Goal: Navigation & Orientation: Find specific page/section

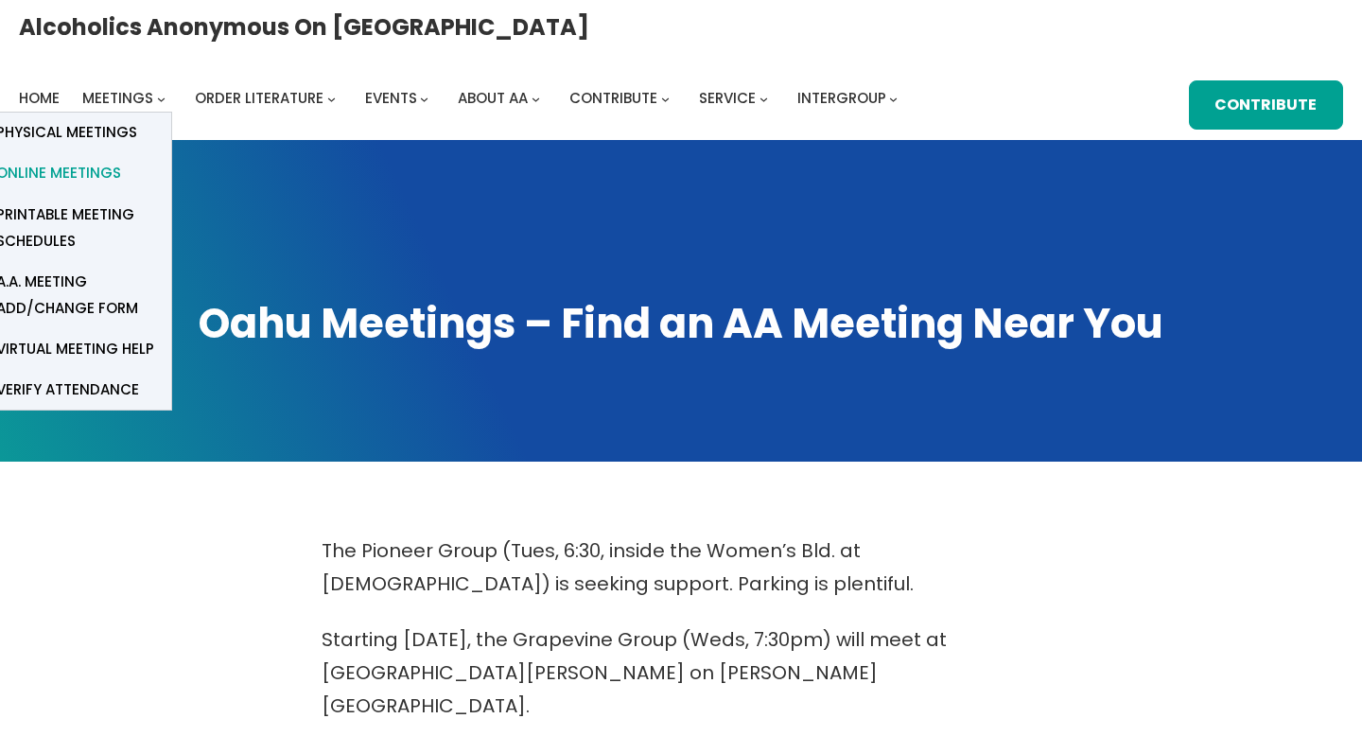
click at [121, 160] on span "Online Meetings" at bounding box center [58, 173] width 125 height 26
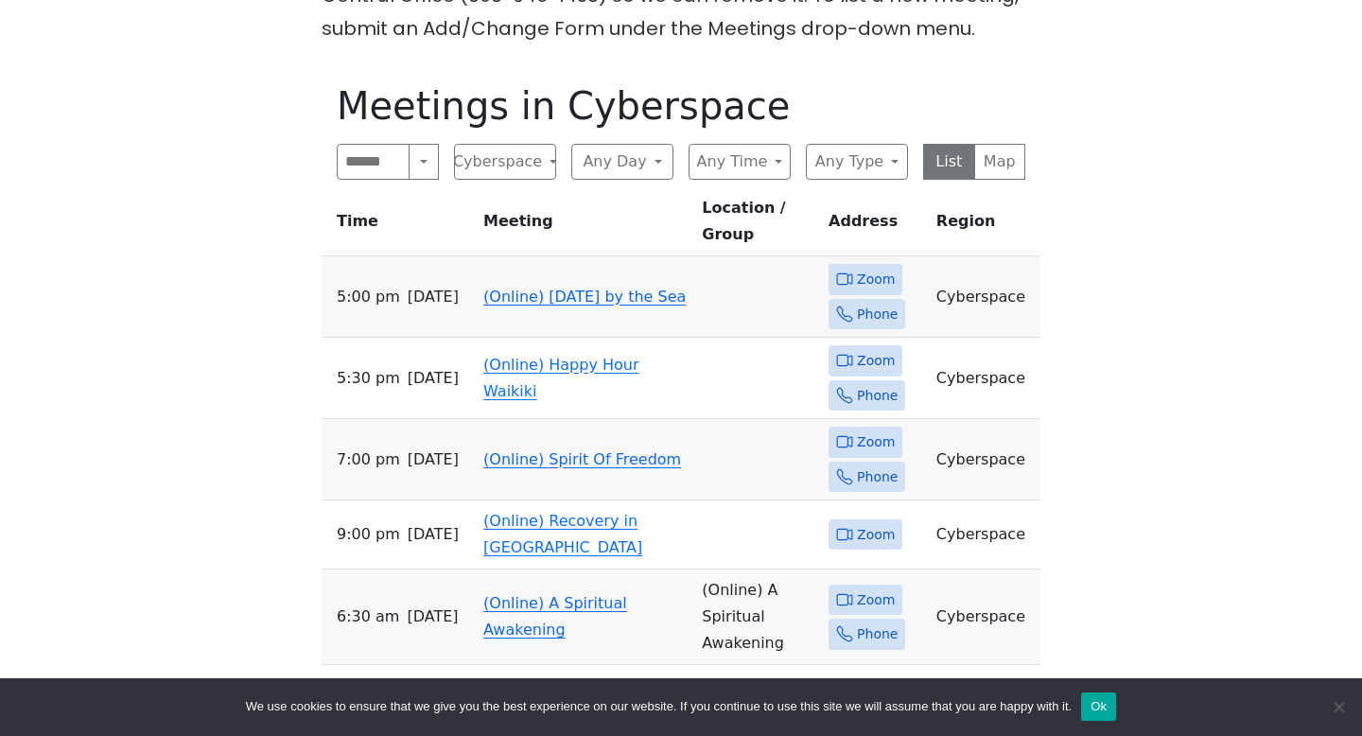
scroll to position [989, 0]
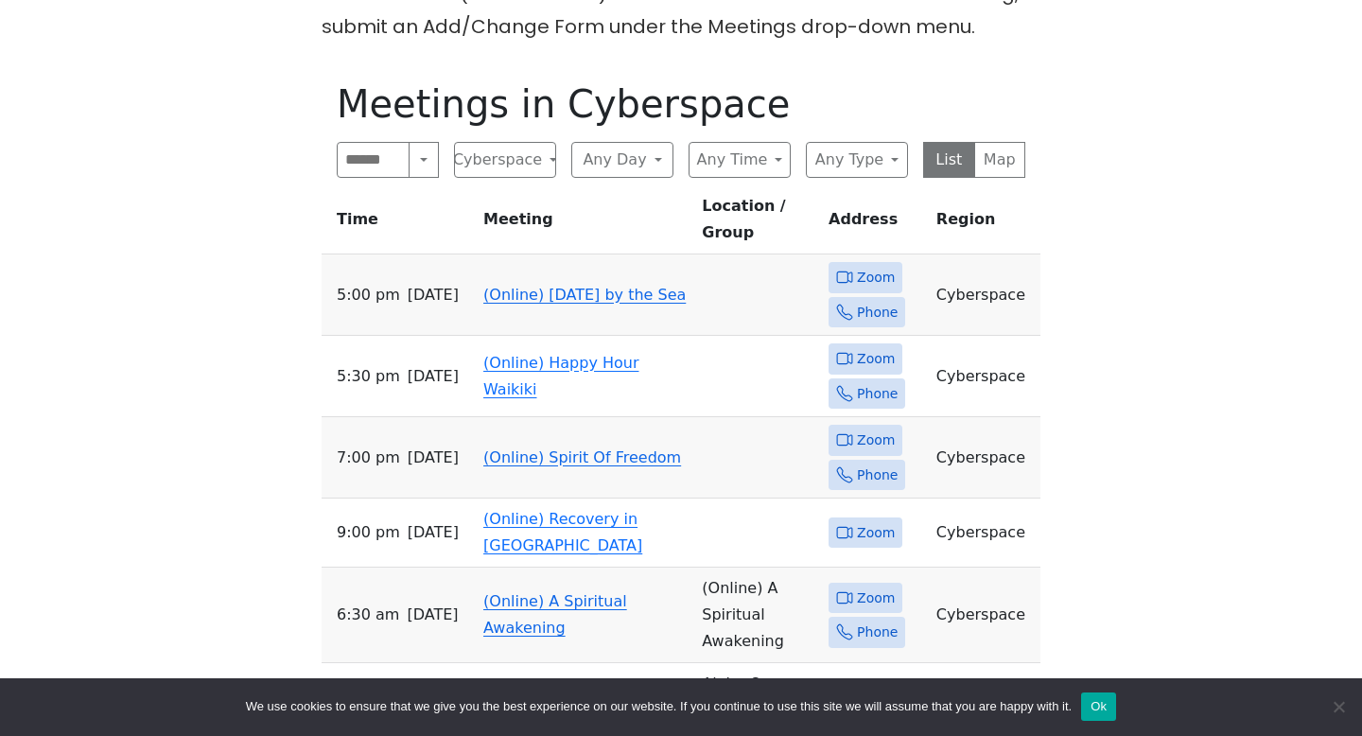
click at [584, 286] on link "(Online) [DATE] by the Sea" at bounding box center [584, 295] width 202 height 18
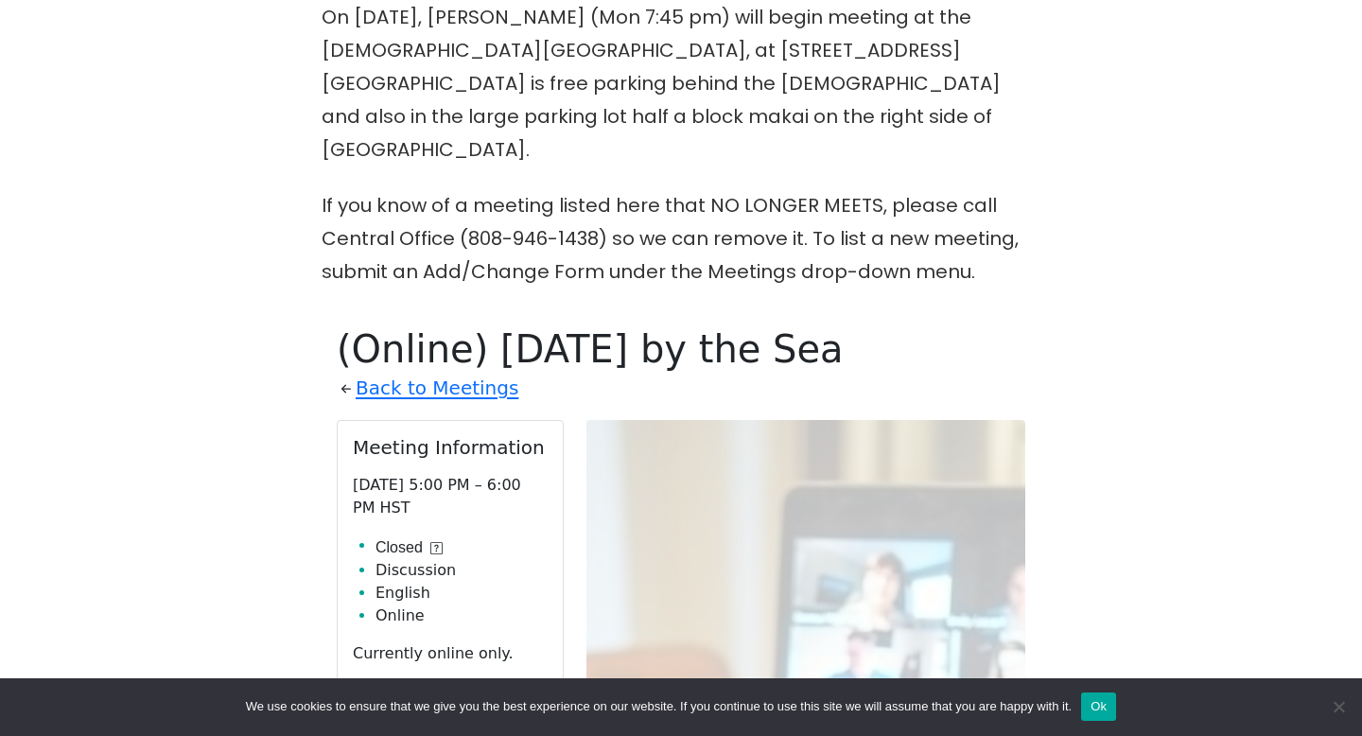
scroll to position [989, 0]
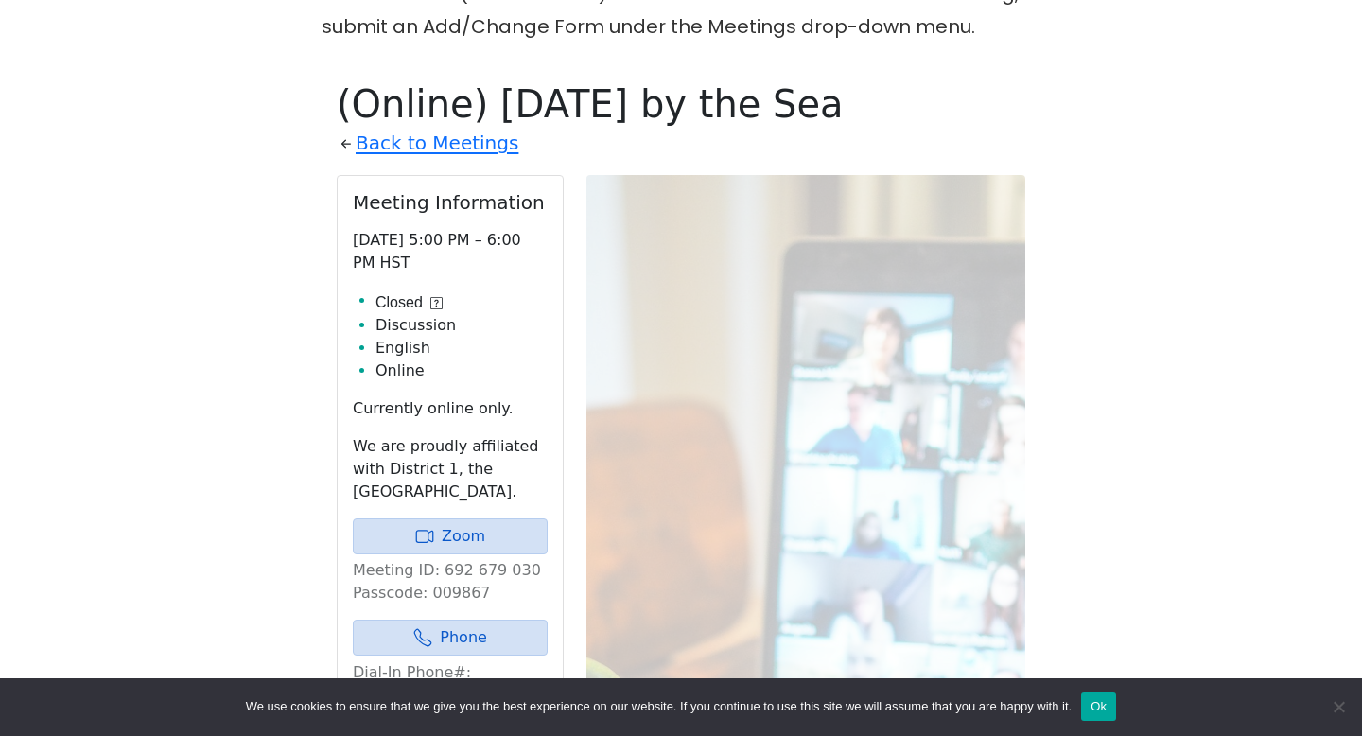
click at [132, 282] on div "The Pioneer Group (Tues, 6:30, inside the Women’s Bld. at Central Union Church)…" at bounding box center [681, 369] width 1226 height 1649
